Goal: Find specific page/section: Find specific page/section

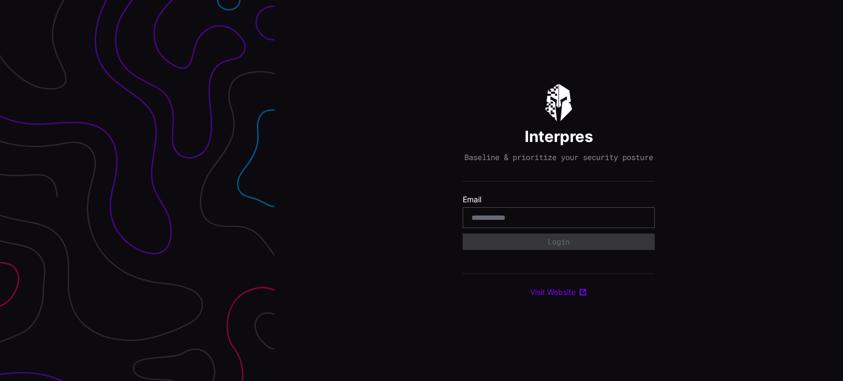
click at [546, 223] on input "email" at bounding box center [559, 218] width 175 height 10
type input "**********"
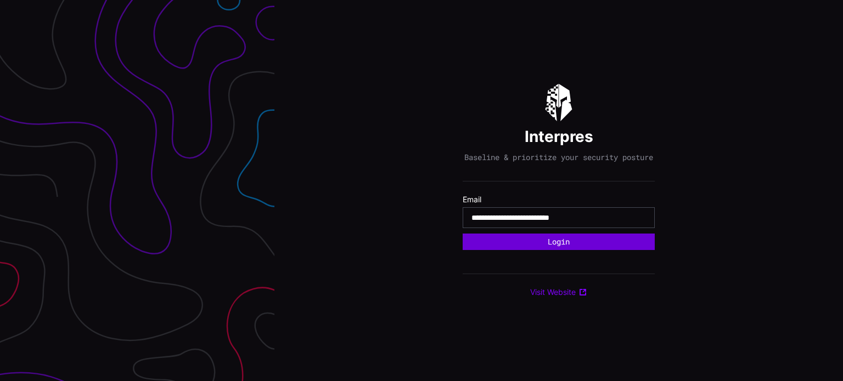
click at [576, 245] on button "Login" at bounding box center [559, 242] width 192 height 16
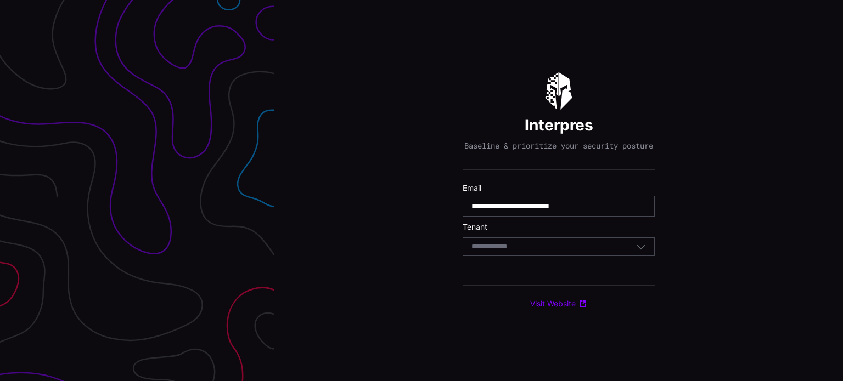
click at [571, 252] on div "Select Tenant" at bounding box center [554, 247] width 165 height 10
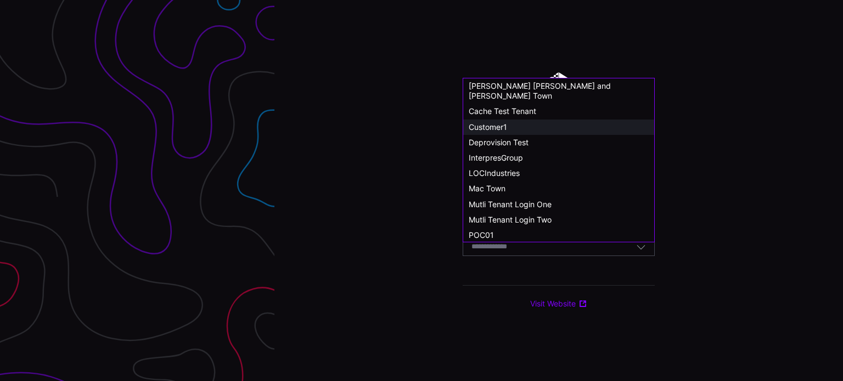
click at [492, 122] on span "Customer1" at bounding box center [488, 126] width 38 height 9
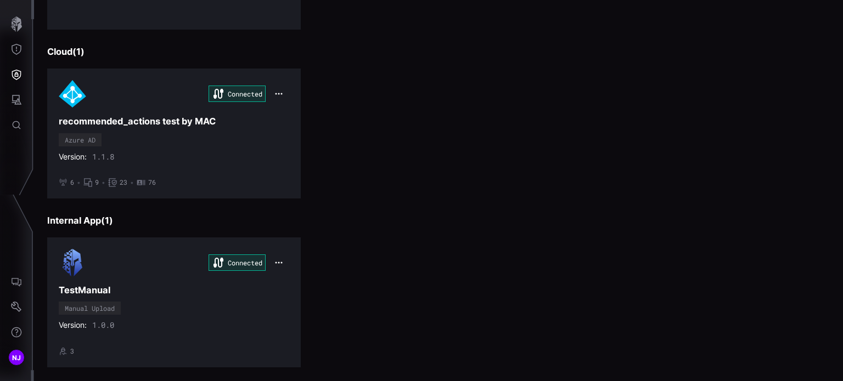
scroll to position [1547, 0]
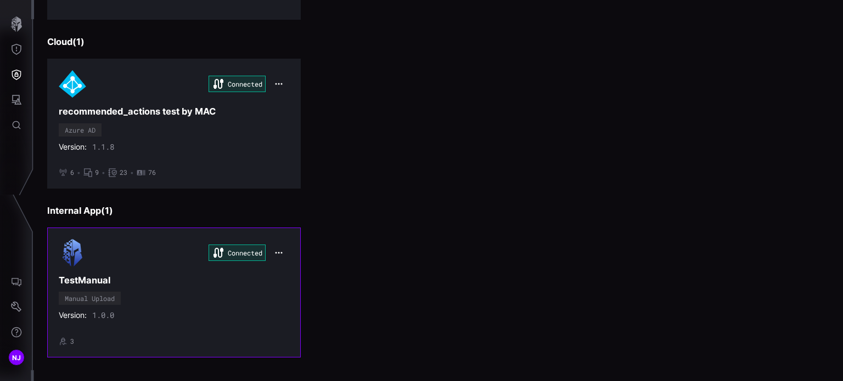
click at [230, 295] on div "Connected TestManual Manual Upload Version: 1.0.0 • 3" at bounding box center [174, 292] width 231 height 106
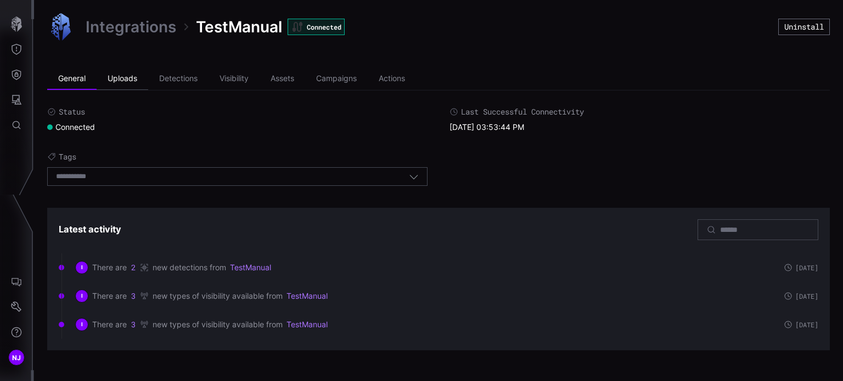
click at [129, 77] on li "Uploads" at bounding box center [123, 79] width 52 height 22
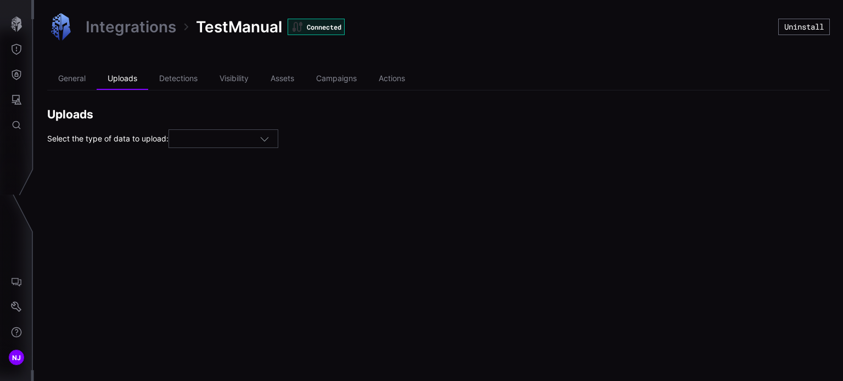
click at [243, 138] on div at bounding box center [218, 139] width 82 height 10
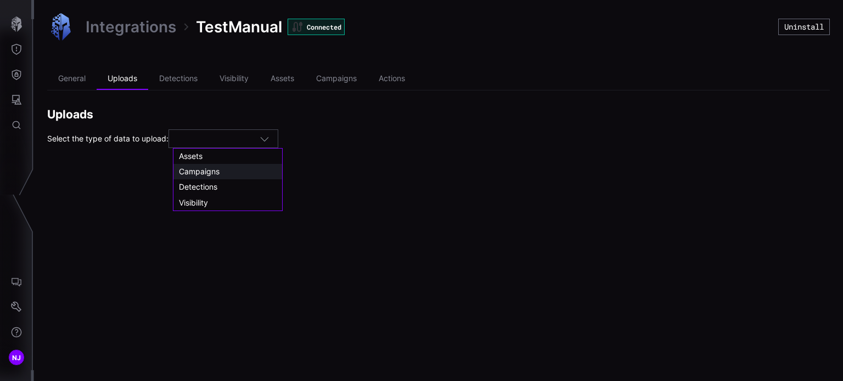
click at [212, 172] on span "Campaigns" at bounding box center [199, 171] width 41 height 9
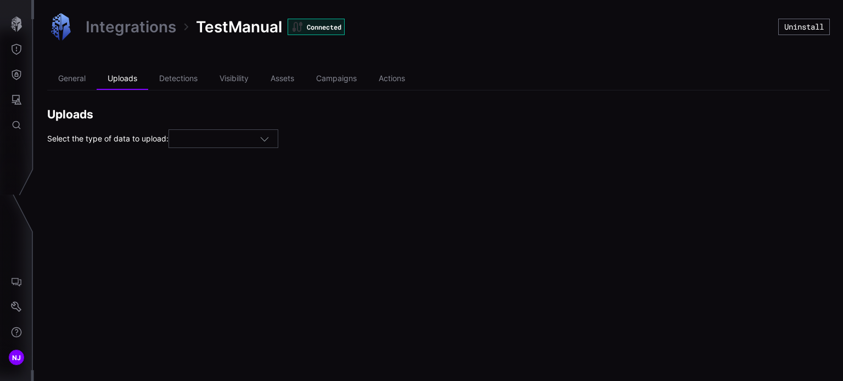
type input "*********"
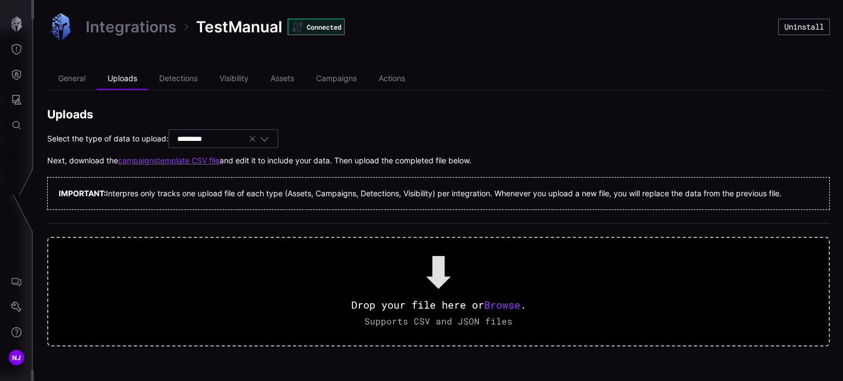
click at [186, 160] on link "campaigns template CSV file" at bounding box center [169, 161] width 102 height 10
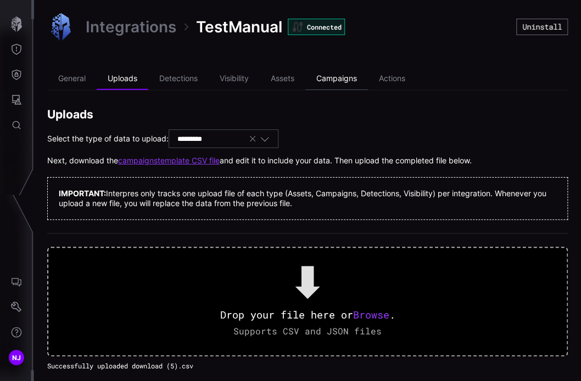
click at [347, 85] on li "Campaigns" at bounding box center [336, 79] width 63 height 22
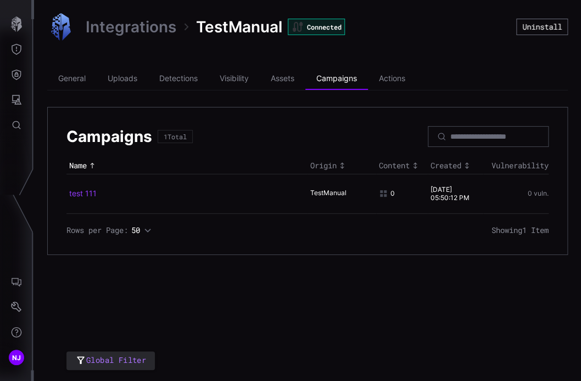
click at [81, 194] on link "test 111" at bounding box center [82, 193] width 27 height 9
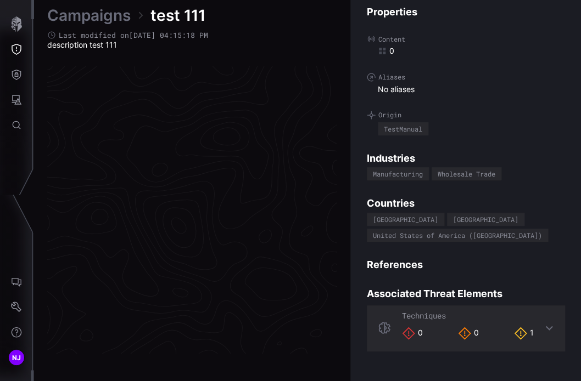
scroll to position [2330, 683]
